Goal: Information Seeking & Learning: Learn about a topic

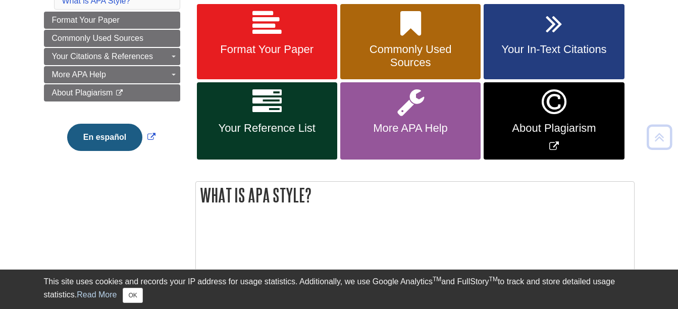
scroll to position [202, 0]
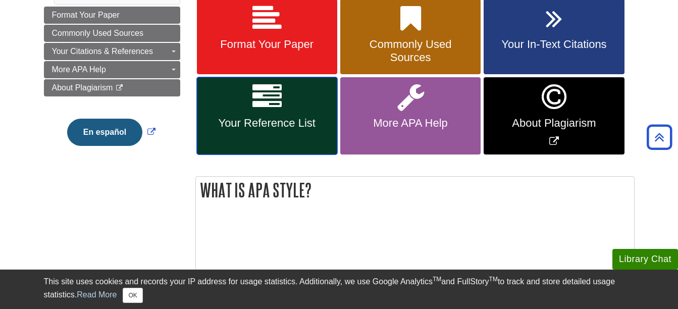
click at [288, 102] on link "Your Reference List" at bounding box center [267, 115] width 140 height 77
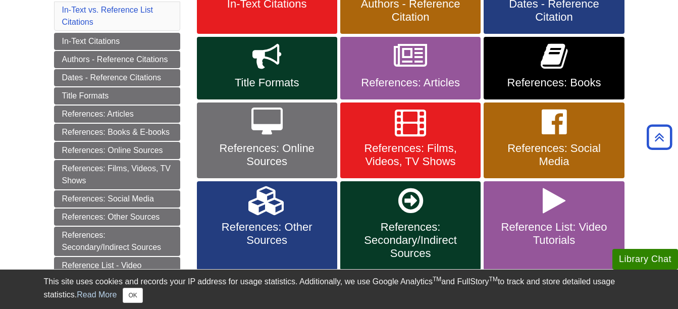
scroll to position [252, 0]
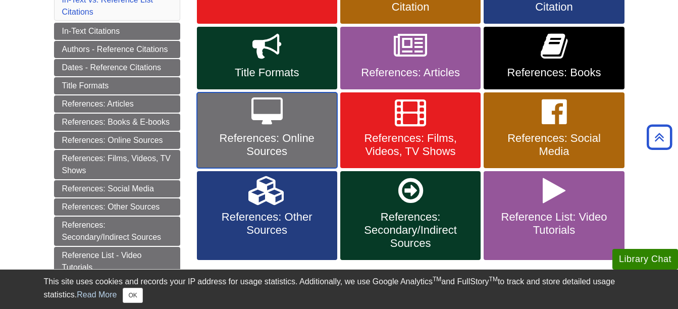
click at [296, 111] on link "References: Online Sources" at bounding box center [267, 130] width 140 height 76
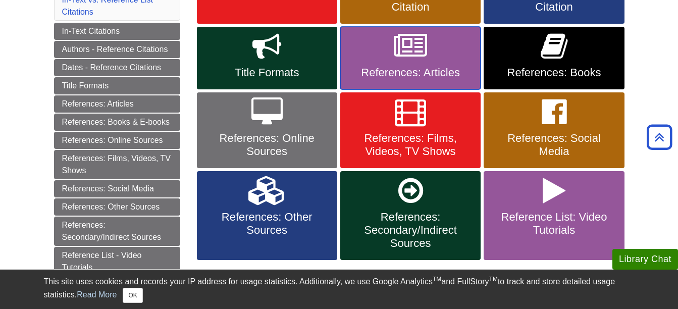
click at [373, 65] on link "References: Articles" at bounding box center [410, 58] width 140 height 63
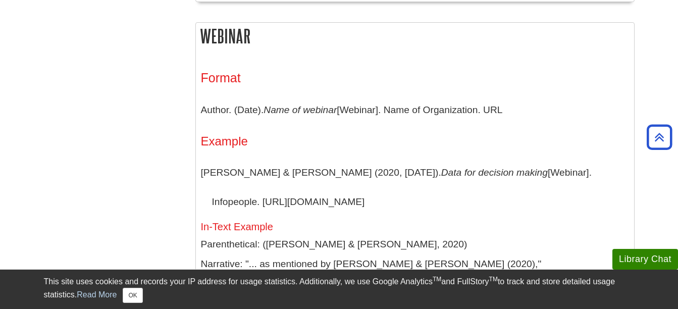
scroll to position [7878, 0]
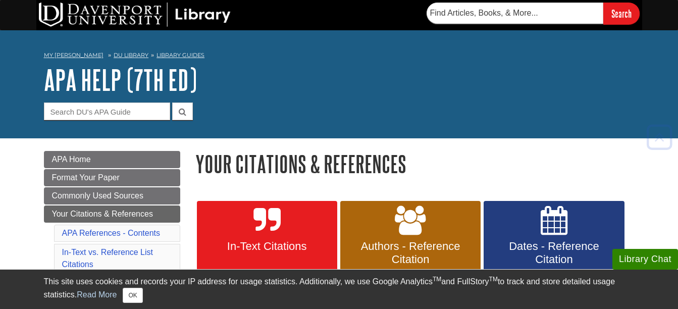
scroll to position [252, 0]
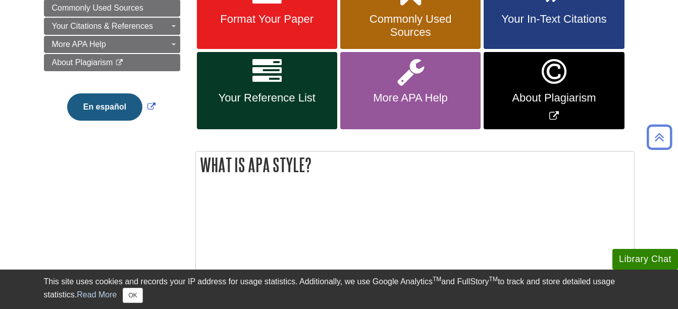
scroll to position [202, 0]
